Goal: Transaction & Acquisition: Download file/media

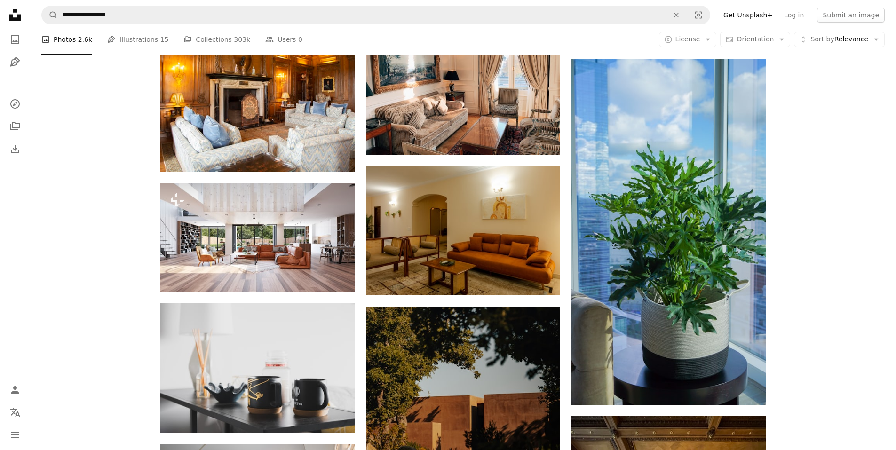
scroll to position [5894, 0]
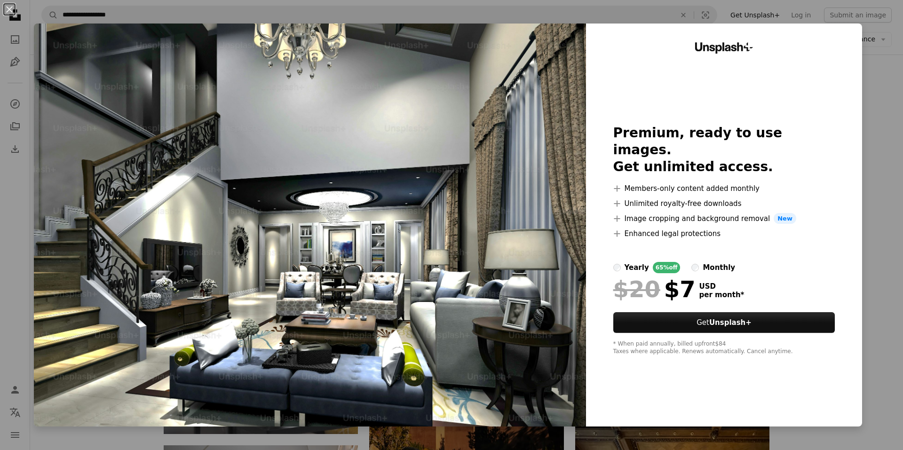
click at [877, 152] on div "An X shape Unsplash+ Premium, ready to use images. Get unlimited access. A plus…" at bounding box center [451, 225] width 903 height 450
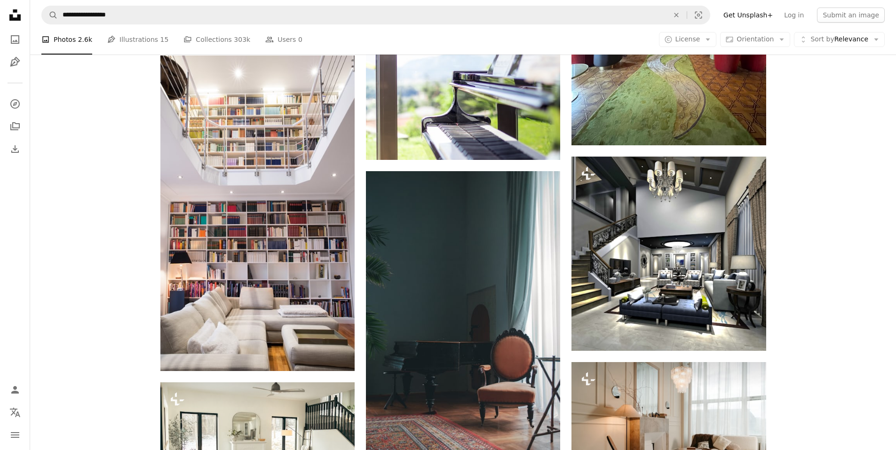
scroll to position [6458, 0]
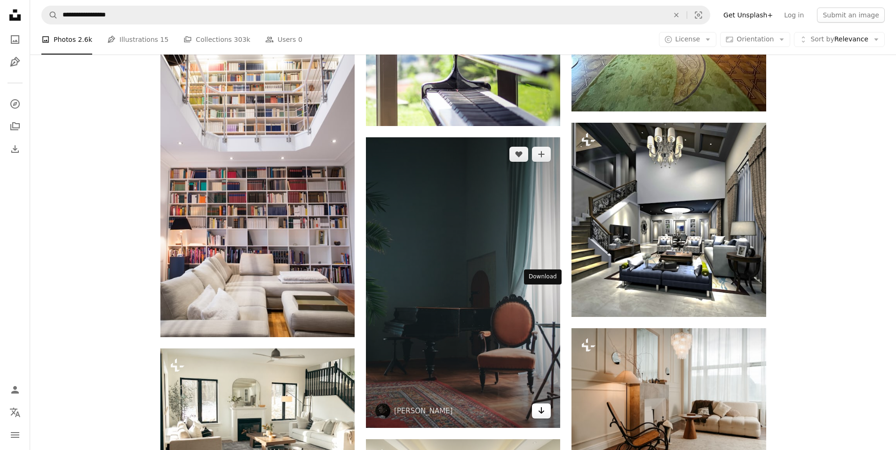
click at [542, 405] on icon "Arrow pointing down" at bounding box center [541, 410] width 8 height 11
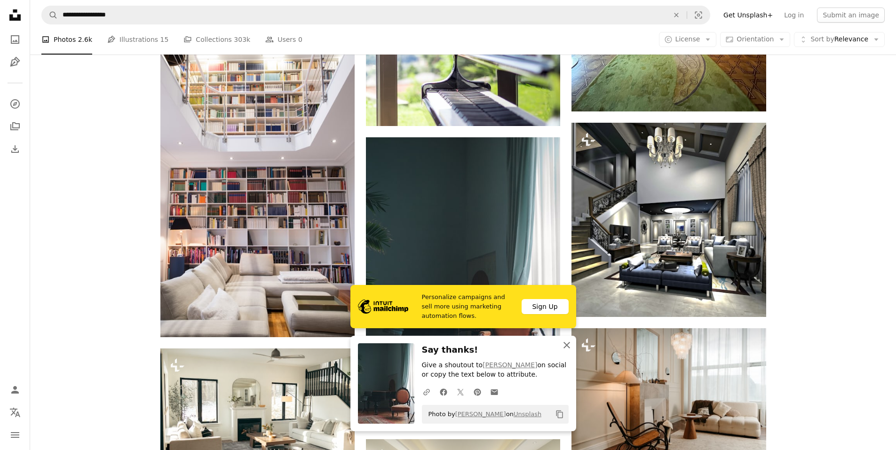
drag, startPoint x: 566, startPoint y: 345, endPoint x: 582, endPoint y: 332, distance: 20.7
click at [566, 345] on icon "button" at bounding box center [566, 345] width 7 height 7
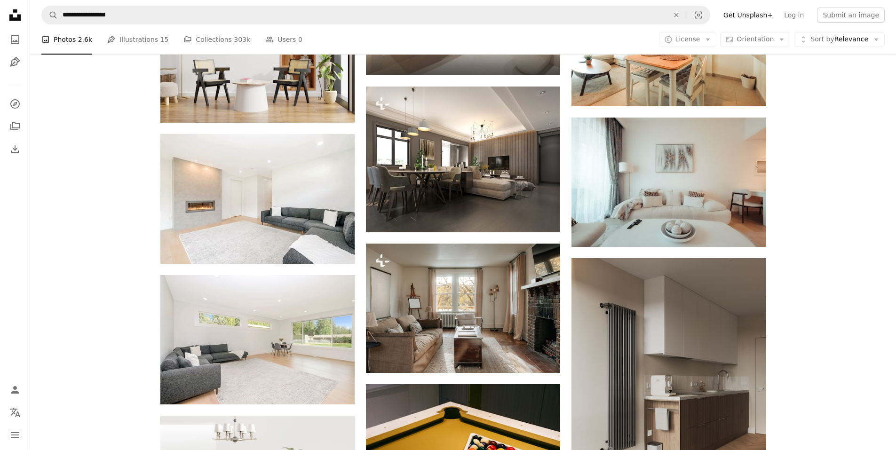
scroll to position [8762, 0]
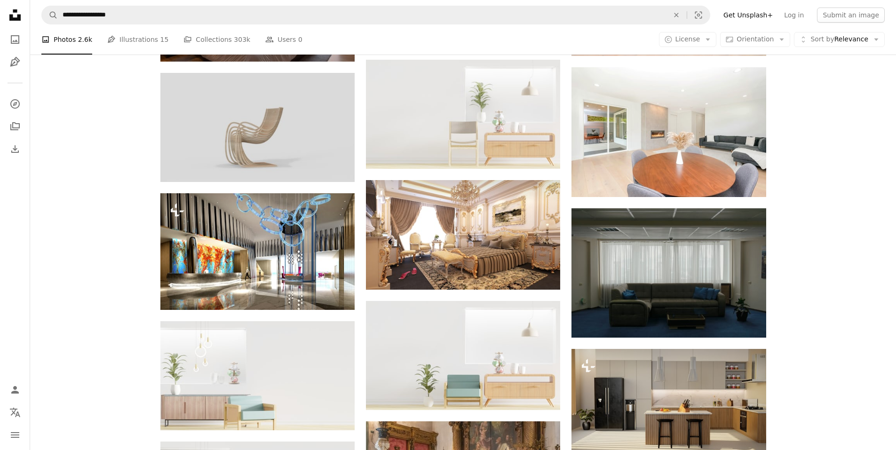
drag, startPoint x: 799, startPoint y: 255, endPoint x: 850, endPoint y: 262, distance: 51.8
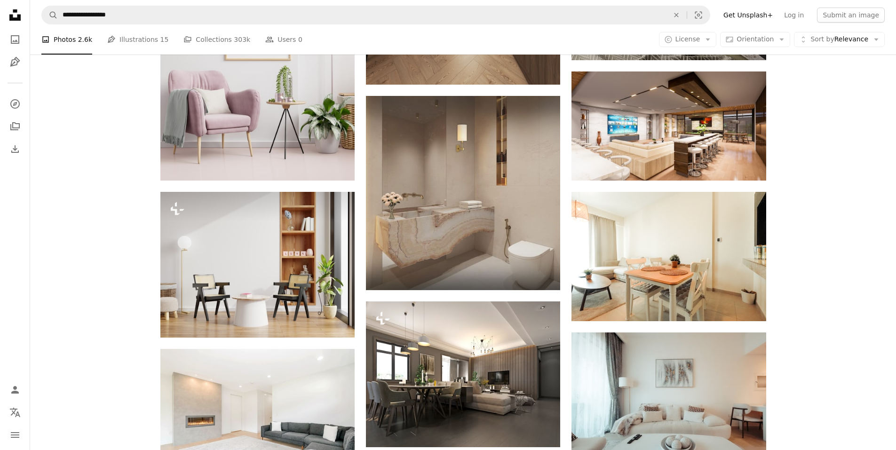
scroll to position [7868, 0]
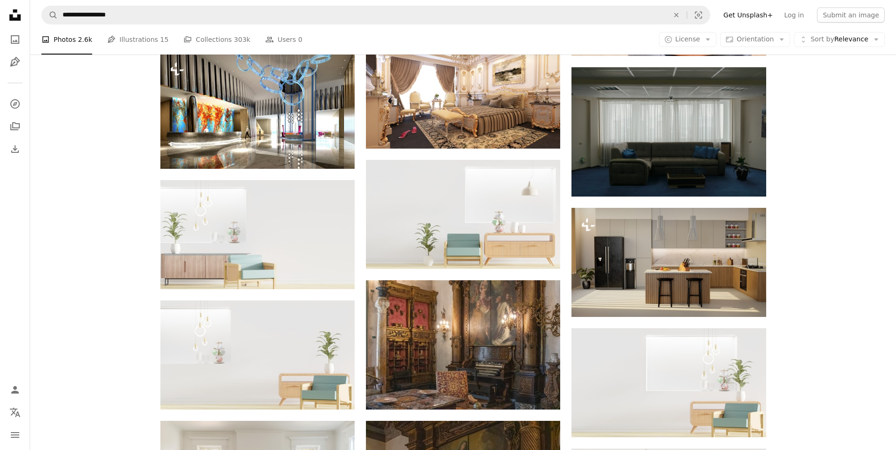
drag, startPoint x: 796, startPoint y: 252, endPoint x: 788, endPoint y: 264, distance: 15.3
drag, startPoint x: 785, startPoint y: 253, endPoint x: 805, endPoint y: 284, distance: 37.0
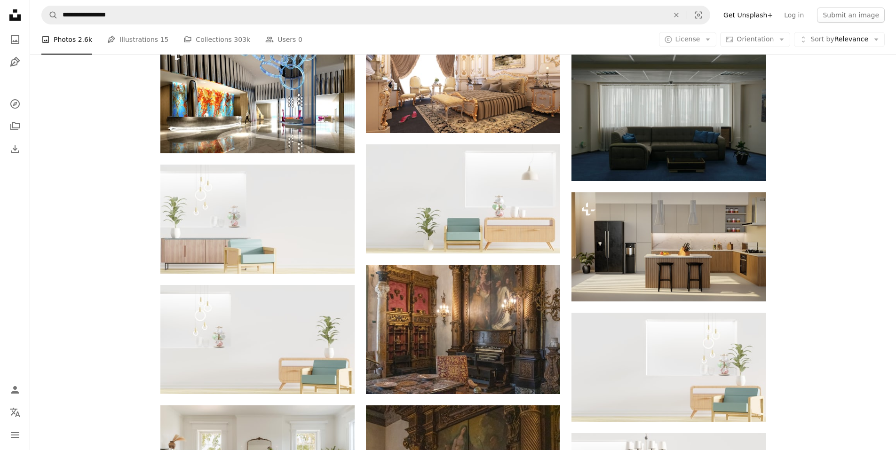
drag, startPoint x: 803, startPoint y: 279, endPoint x: 835, endPoint y: 259, distance: 38.1
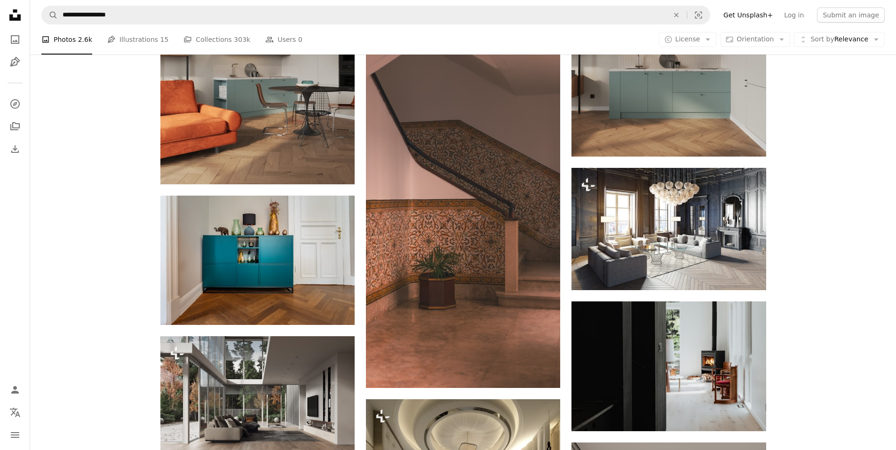
scroll to position [10000, 0]
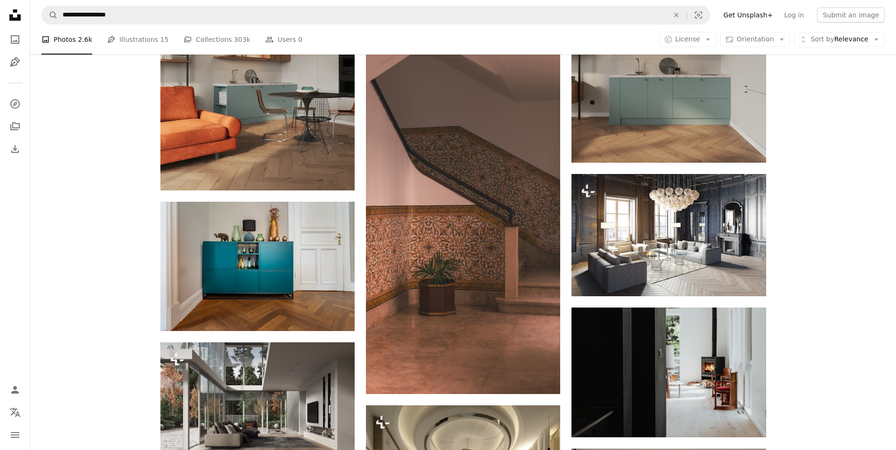
drag, startPoint x: 739, startPoint y: 258, endPoint x: 731, endPoint y: 260, distance: 8.5
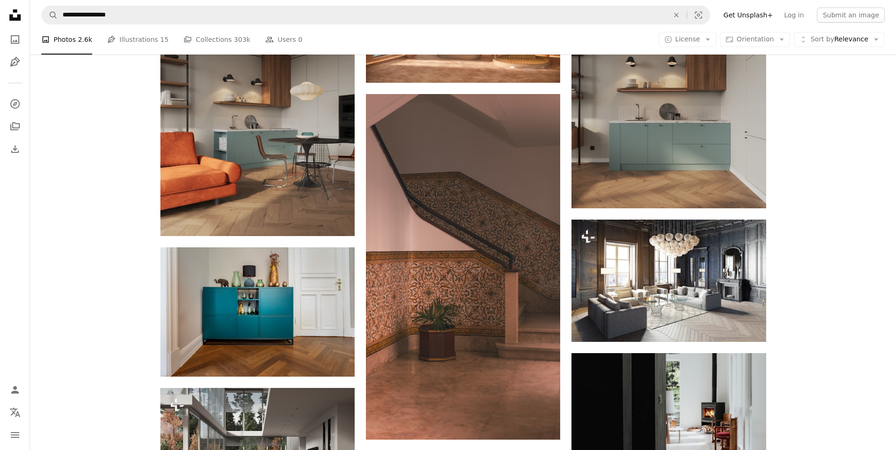
drag, startPoint x: 895, startPoint y: 382, endPoint x: 900, endPoint y: 383, distance: 5.7
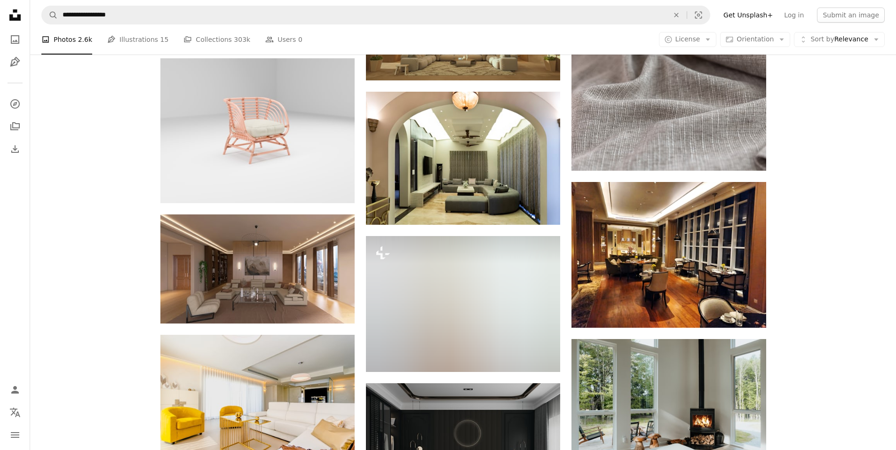
scroll to position [10661, 0]
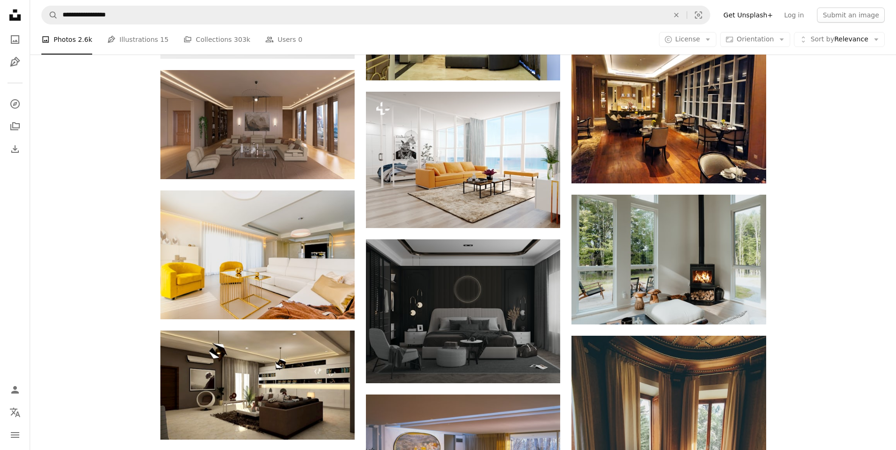
scroll to position [10796, 0]
